Goal: Information Seeking & Learning: Learn about a topic

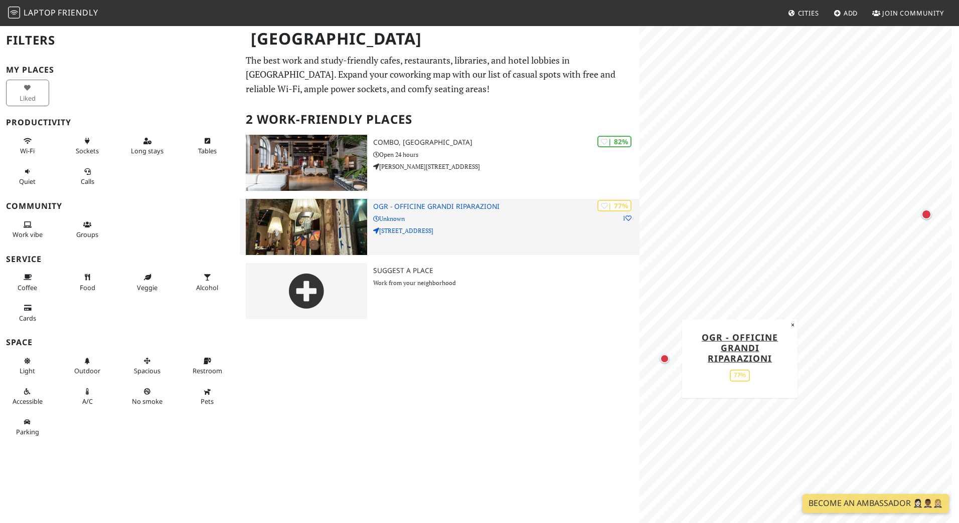
click at [429, 209] on h3 "OGR - Officine Grandi Riparazioni" at bounding box center [506, 207] width 266 height 9
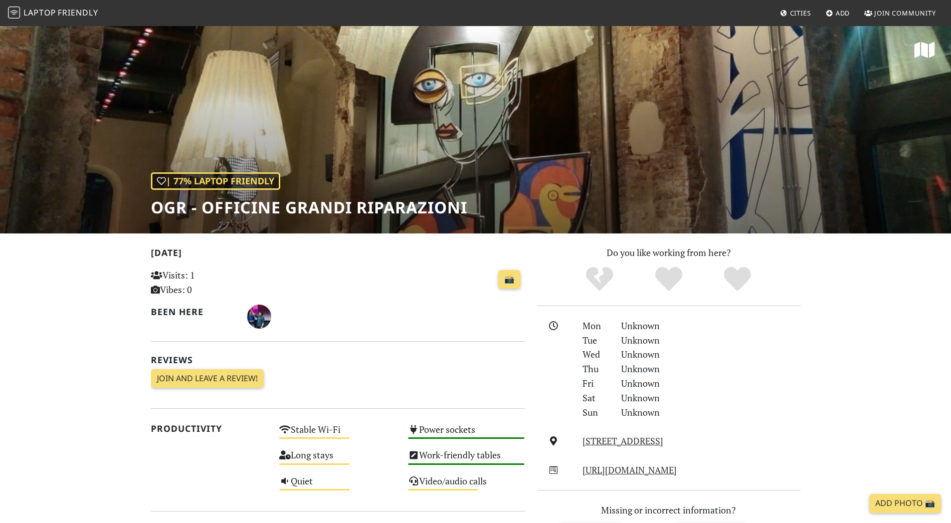
click at [498, 173] on div "| 77% Laptop Friendly OGR - Officine Grandi Riparazioni" at bounding box center [475, 129] width 951 height 209
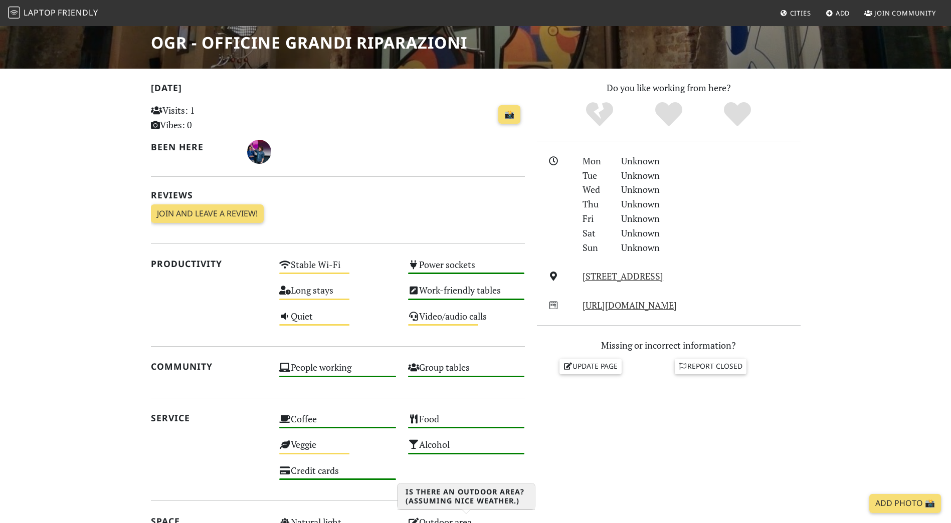
scroll to position [129, 0]
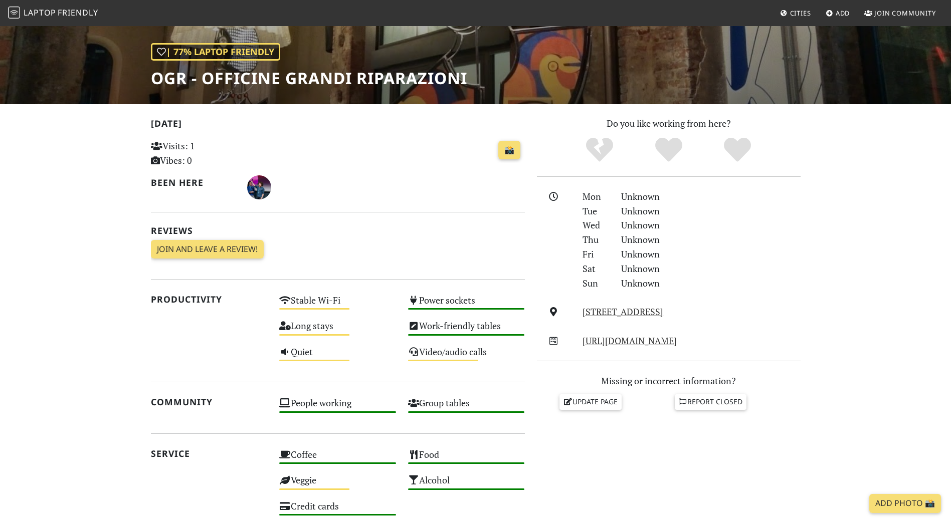
click at [257, 87] on h1 "OGR - Officine Grandi Riparazioni" at bounding box center [309, 78] width 316 height 19
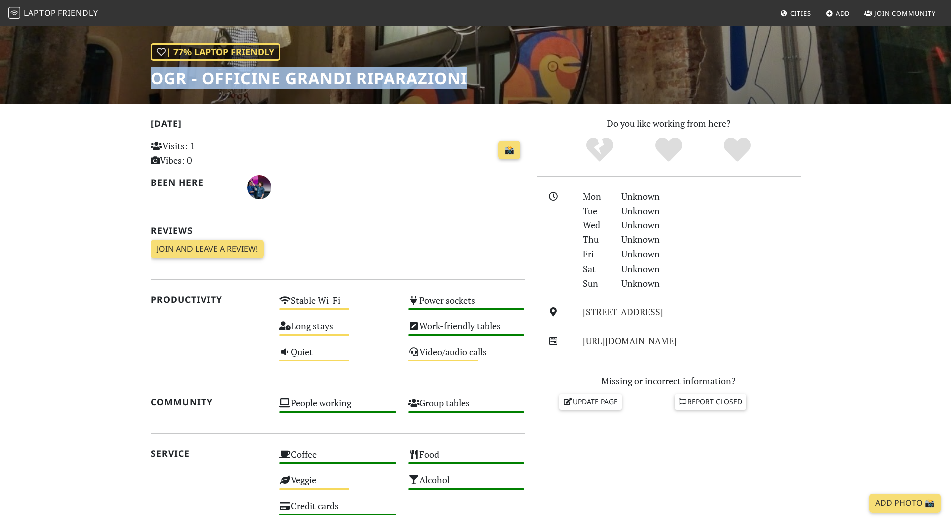
click at [257, 87] on h1 "OGR - Officine Grandi Riparazioni" at bounding box center [309, 78] width 316 height 19
copy div "OGR - Officine Grandi Riparazioni"
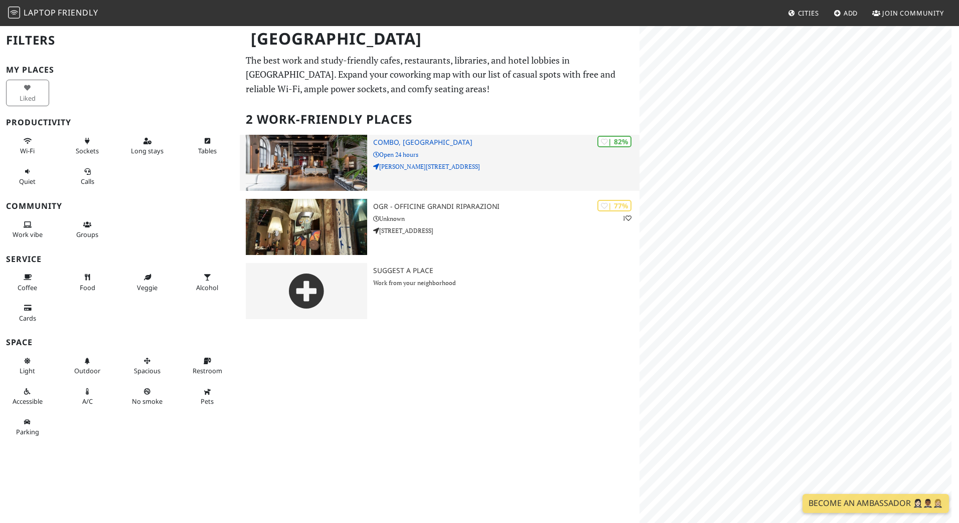
click at [439, 160] on div "| 82% Combo, [GEOGRAPHIC_DATA] Open 24 hours [PERSON_NAME][STREET_ADDRESS]" at bounding box center [506, 163] width 266 height 56
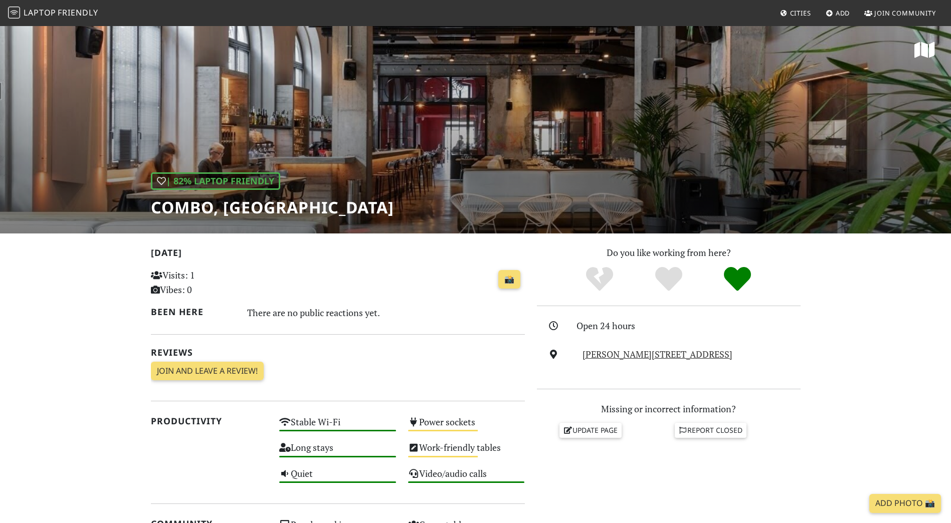
click at [264, 206] on h1 "Combo, [GEOGRAPHIC_DATA]" at bounding box center [272, 207] width 243 height 19
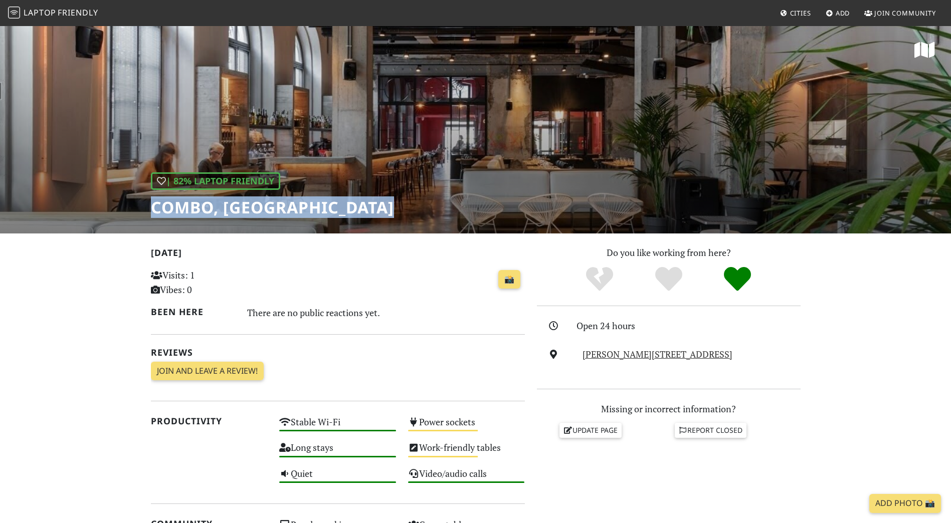
click at [264, 206] on h1 "Combo, [GEOGRAPHIC_DATA]" at bounding box center [272, 207] width 243 height 19
copy div "Combo, [GEOGRAPHIC_DATA]"
